Goal: Information Seeking & Learning: Learn about a topic

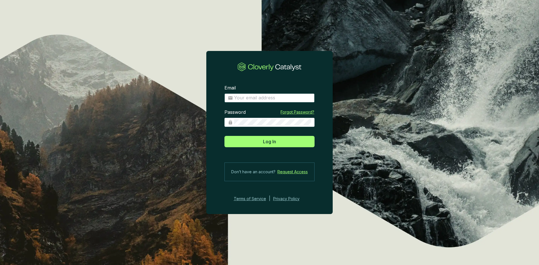
click at [268, 96] on input "Email" at bounding box center [272, 98] width 77 height 6
type input "diana@bioforestal.mx"
click at [224, 136] on button "Log In" at bounding box center [269, 141] width 90 height 11
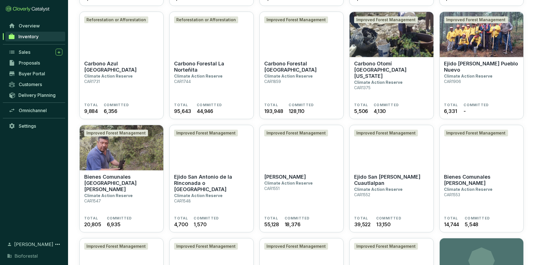
scroll to position [495, 0]
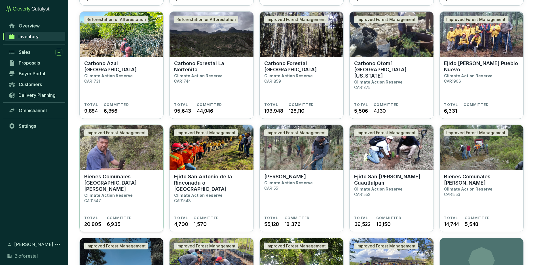
click at [136, 198] on section "Bienes Comunales San Pedro Ecatzingo Climate Action Reserve CAR1547" at bounding box center [121, 195] width 75 height 42
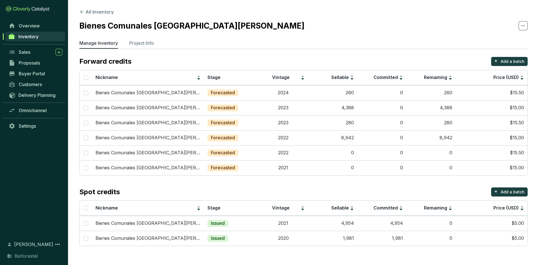
click at [276, 188] on div "Spot credits + Add a batch" at bounding box center [303, 192] width 448 height 9
click at [265, 183] on section "Forward credits + Add a batch Nickname Stage Vintage Sellable Committed Remaini…" at bounding box center [303, 151] width 448 height 189
click at [148, 48] on li "Project Info" at bounding box center [141, 44] width 25 height 9
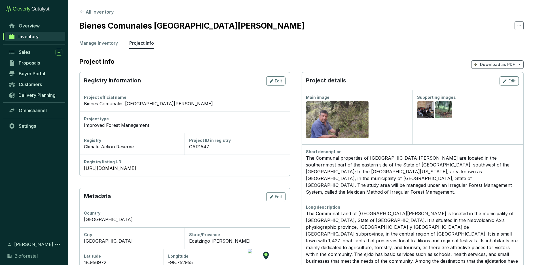
click at [148, 46] on p "Project Info" at bounding box center [141, 43] width 25 height 7
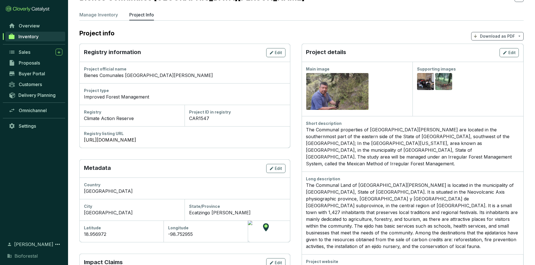
scroll to position [57, 0]
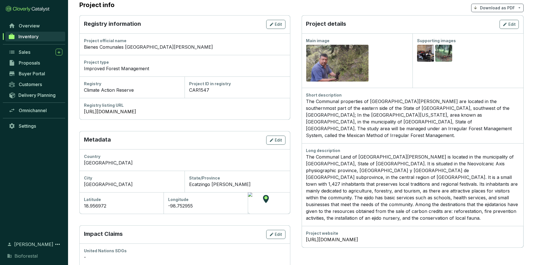
click at [336, 107] on div "The Communal properties of San Pedro Ecatzingo are located in the southernmost …" at bounding box center [412, 118] width 213 height 41
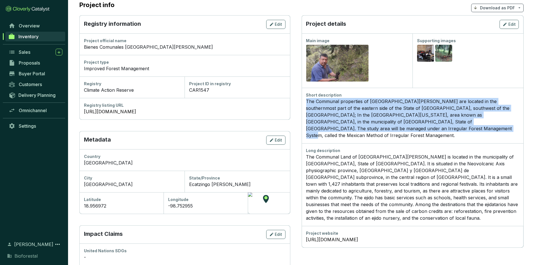
drag, startPoint x: 349, startPoint y: 130, endPoint x: 302, endPoint y: 101, distance: 55.6
click at [302, 101] on div "Short description The Communal properties of San Pedro Ecatzingo are located in…" at bounding box center [413, 116] width 222 height 56
copy div "The Communal properties of San Pedro Ecatzingo are located in the southernmost …"
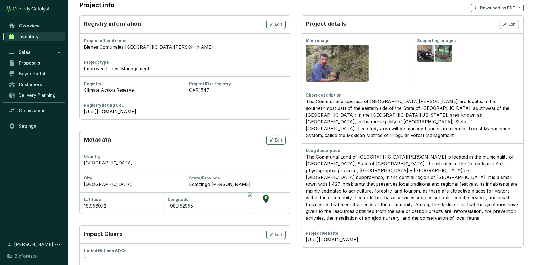
click at [366, 162] on p "The Communal Land of Santiago Cuautenco is located in the municipality of Ameca…" at bounding box center [412, 188] width 213 height 68
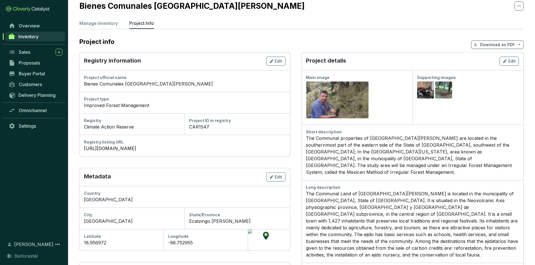
scroll to position [0, 0]
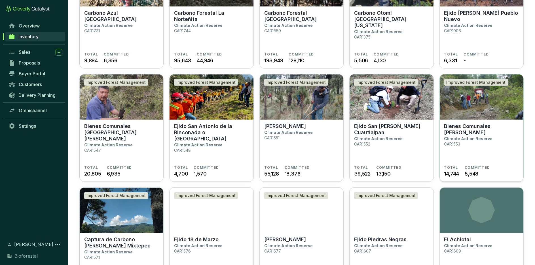
scroll to position [559, 0]
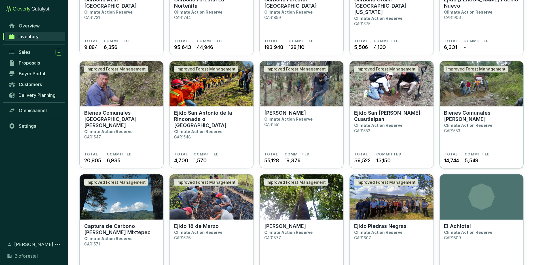
click at [483, 143] on section "Bienes Comunales Santiago Cuautenco Climate Action Reserve CAR1553" at bounding box center [481, 131] width 75 height 42
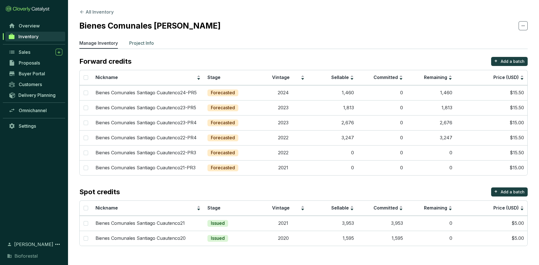
click at [146, 44] on p "Project Info" at bounding box center [141, 43] width 25 height 7
